Goal: Task Accomplishment & Management: Manage account settings

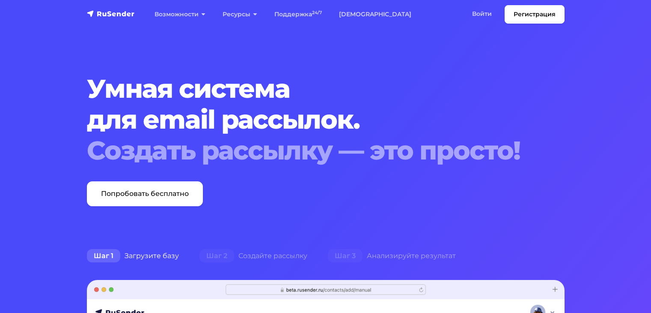
drag, startPoint x: 0, startPoint y: 0, endPoint x: 518, endPoint y: 83, distance: 524.7
click at [518, 83] on h1 "Умная система для email рассылок. Создать рассылку — это просто!" at bounding box center [305, 119] width 437 height 92
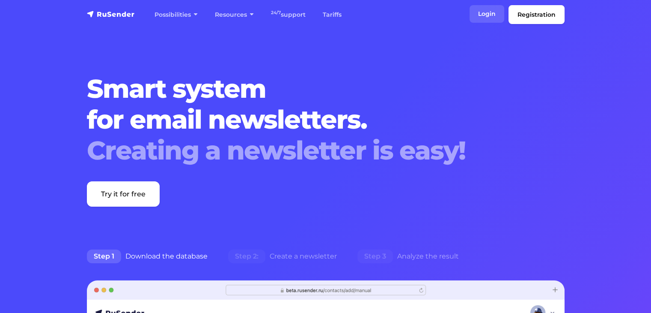
click at [488, 13] on font "Login" at bounding box center [487, 14] width 18 height 8
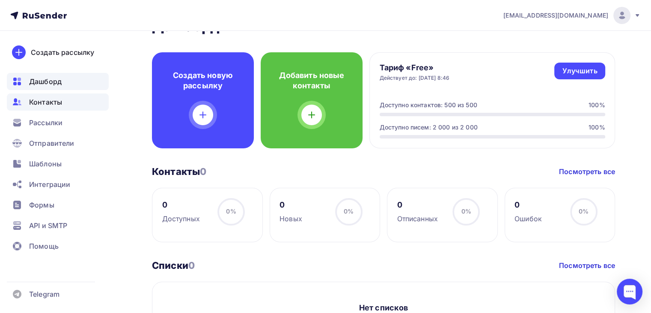
scroll to position [27, 0]
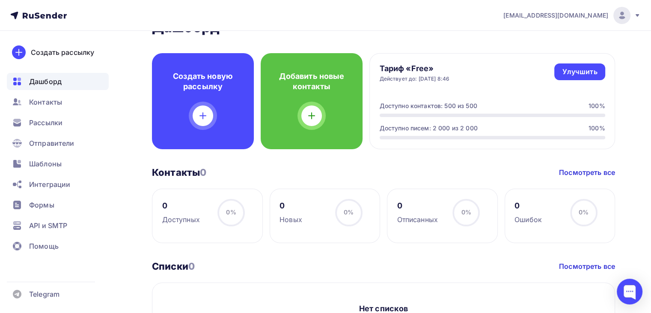
click at [59, 92] on ul "Дашборд Контакты Рассылки Отправители Шаблоны Интеграции Формы API и SMTP Помощь" at bounding box center [58, 166] width 102 height 186
click at [50, 104] on span "Контакты" at bounding box center [45, 102] width 33 height 10
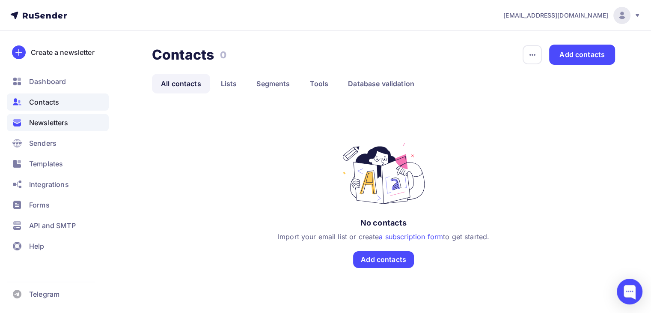
click at [62, 122] on font "Newsletters" at bounding box center [48, 122] width 39 height 9
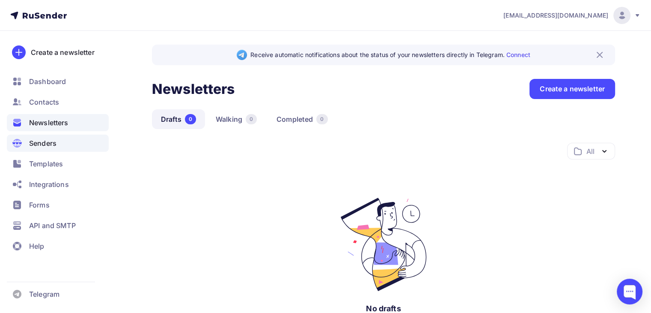
click at [65, 137] on div "Senders" at bounding box center [58, 142] width 102 height 17
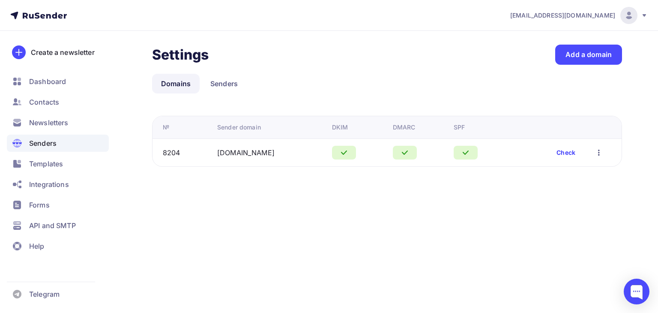
click at [558, 155] on font "Check" at bounding box center [565, 152] width 19 height 7
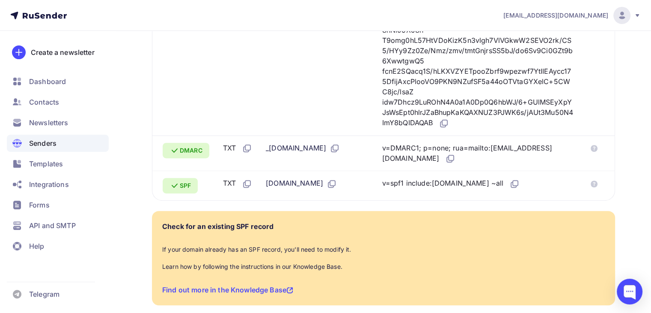
scroll to position [284, 0]
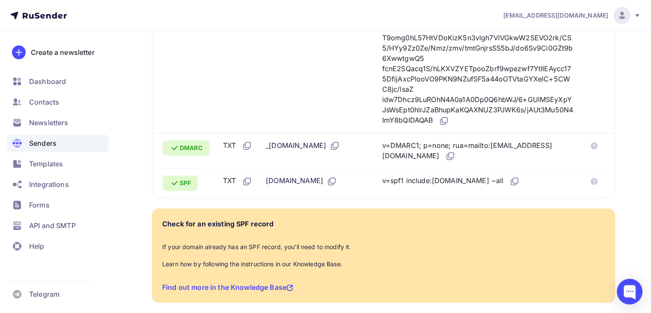
click at [489, 183] on div "v=spf1 include:[DOMAIN_NAME] ~all" at bounding box center [451, 180] width 138 height 11
click at [510, 183] on icon at bounding box center [515, 181] width 10 height 10
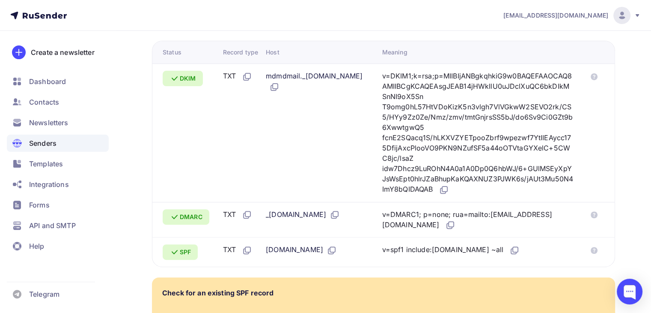
scroll to position [214, 0]
click at [456, 221] on icon at bounding box center [450, 226] width 10 height 10
